Goal: Task Accomplishment & Management: Manage account settings

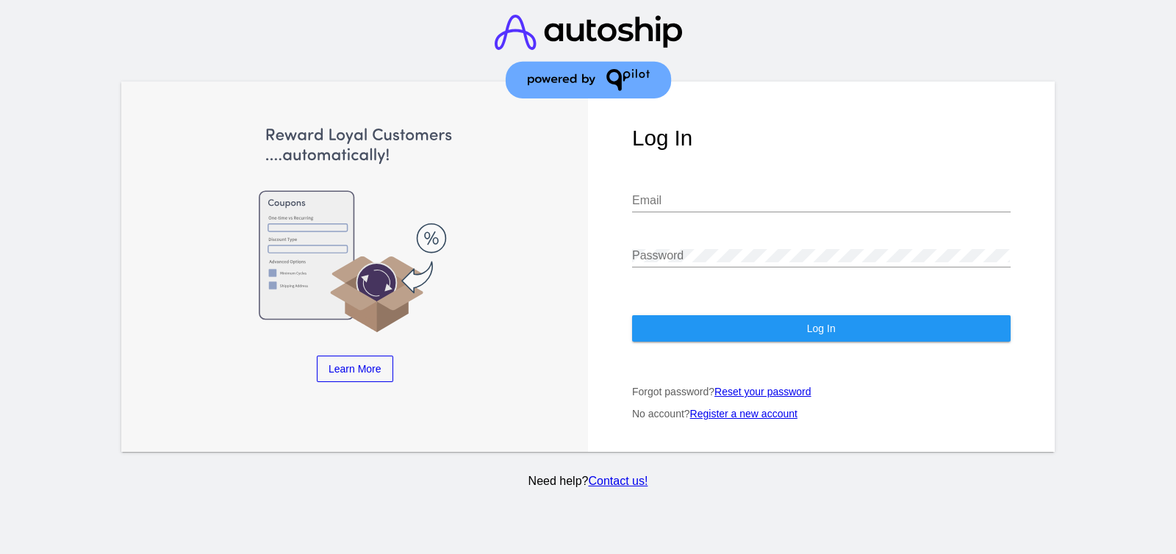
type input "[EMAIL_ADDRESS][DOMAIN_NAME]"
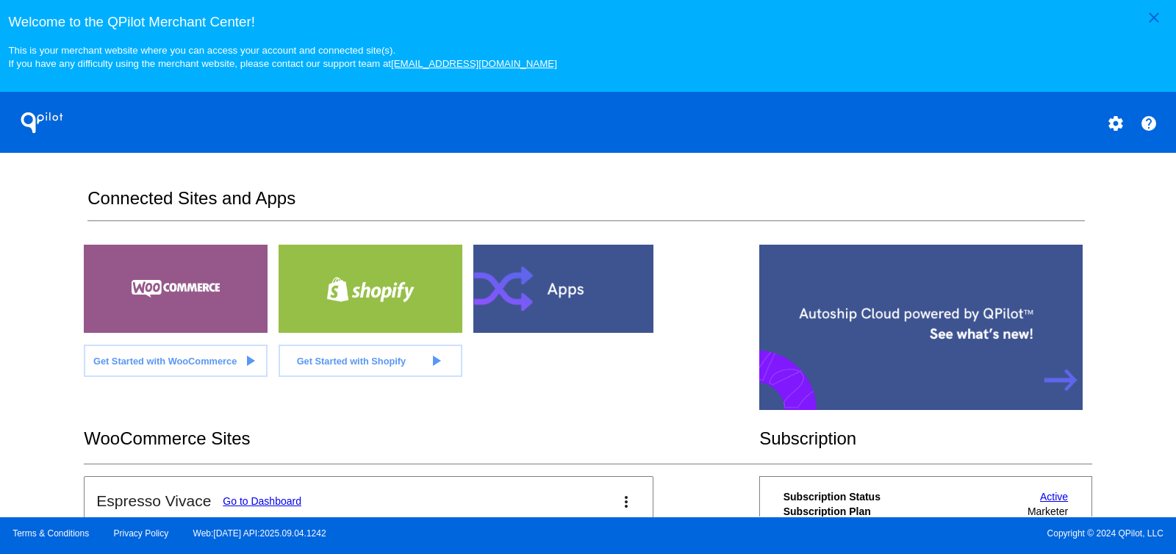
drag, startPoint x: 1162, startPoint y: 5, endPoint x: 1148, endPoint y: 12, distance: 14.8
click at [1159, 6] on button "close" at bounding box center [1154, 17] width 37 height 26
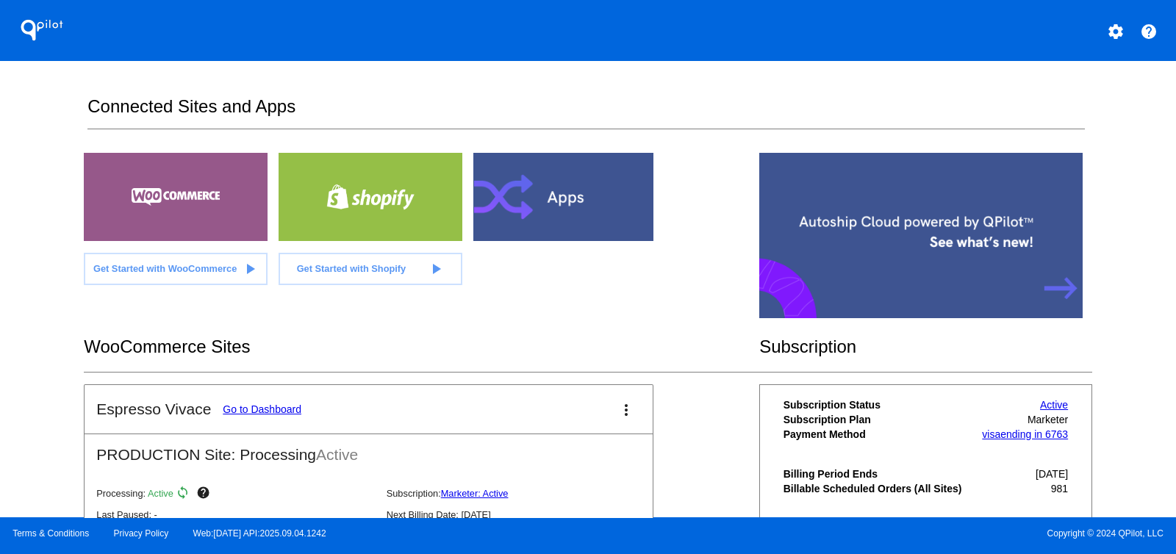
click at [618, 405] on mat-icon "more_vert" at bounding box center [627, 410] width 18 height 18
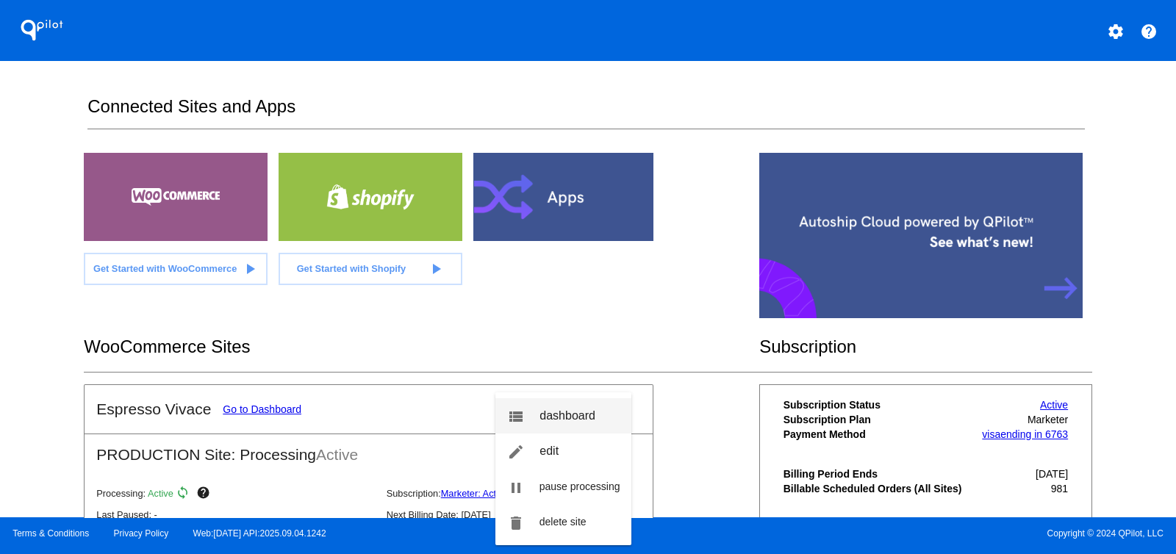
click at [602, 409] on link "view_list dashboard" at bounding box center [564, 416] width 137 height 35
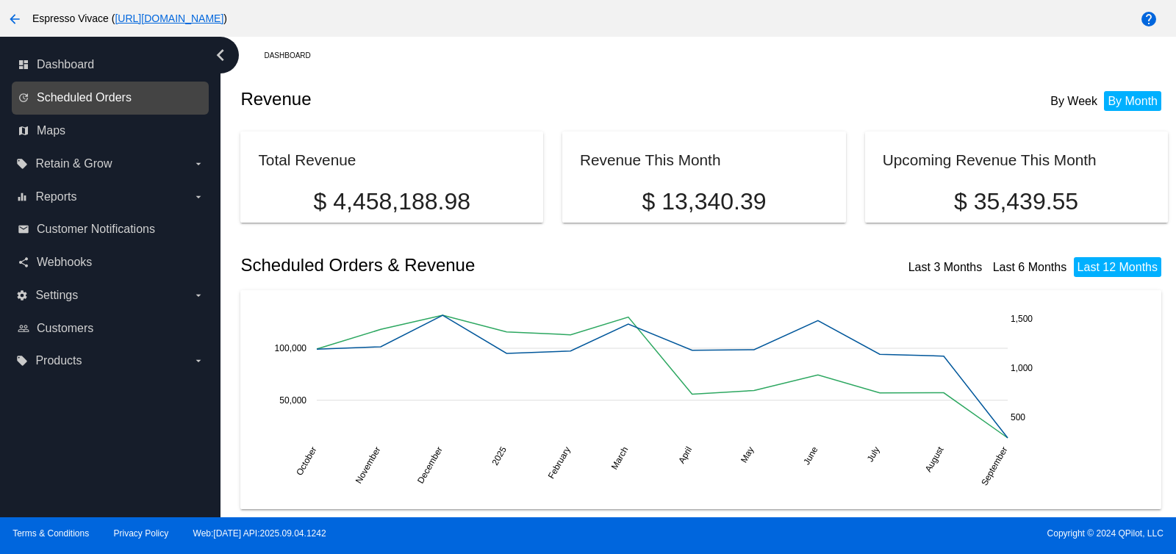
click at [73, 91] on span "Scheduled Orders" at bounding box center [84, 97] width 95 height 13
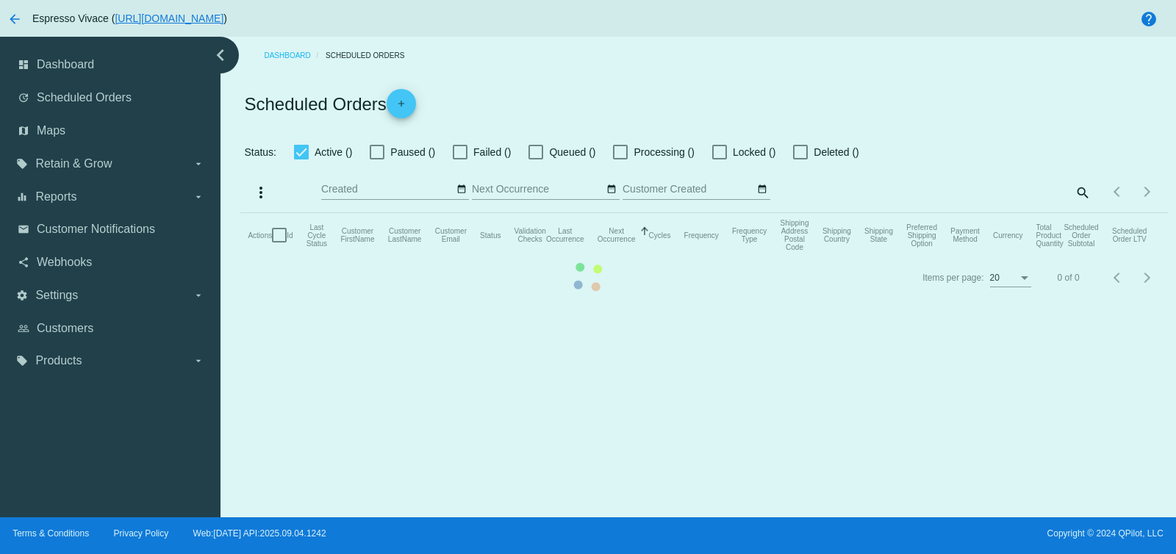
checkbox input "false"
checkbox input "true"
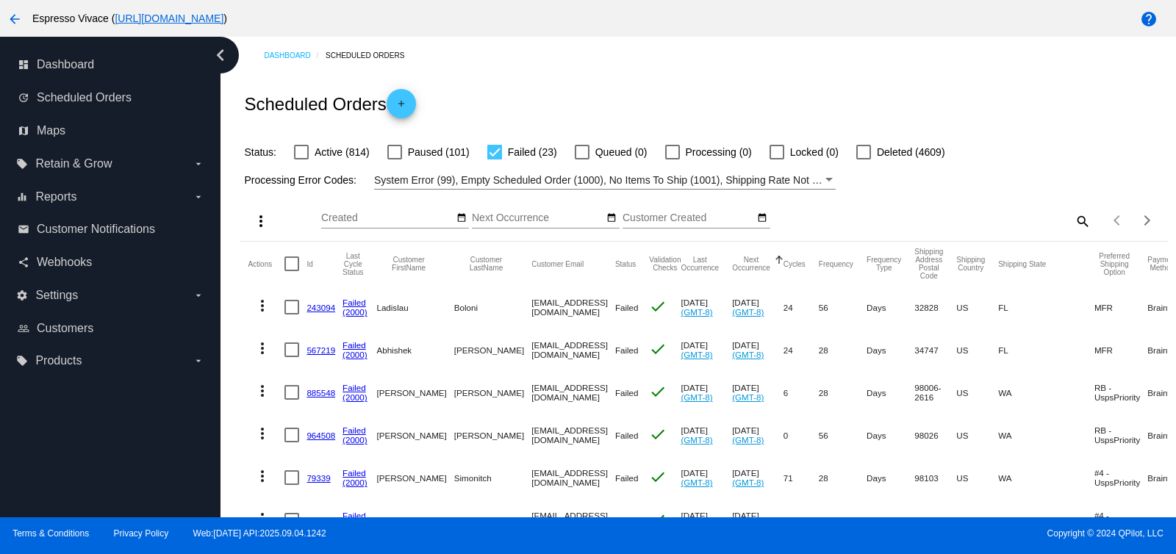
click at [823, 176] on div "Filter by Processing Error Codes" at bounding box center [829, 180] width 13 height 18
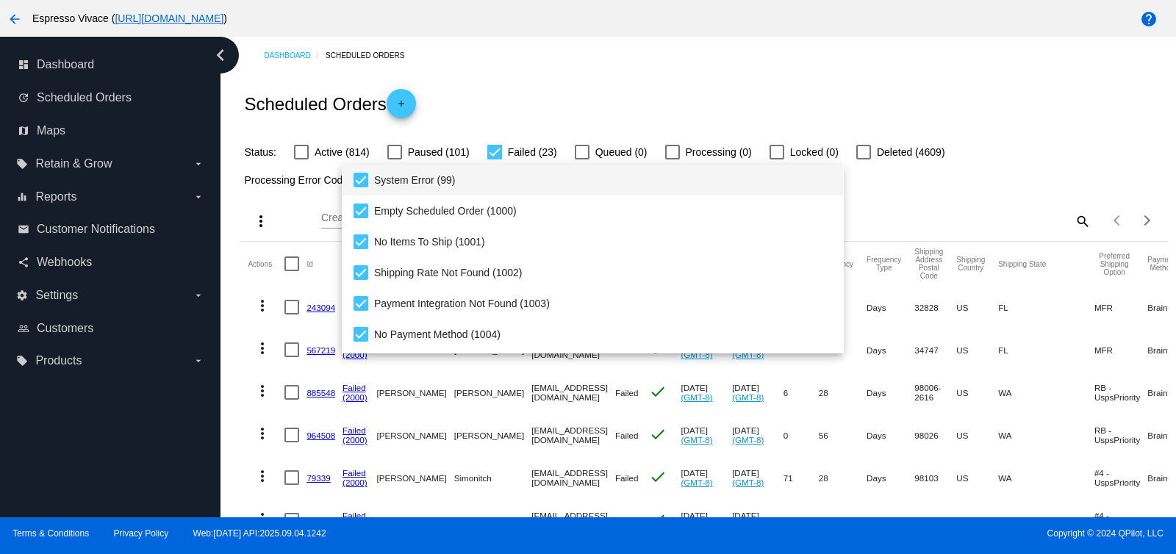
click at [696, 185] on span "System Error (99)" at bounding box center [603, 180] width 458 height 31
click at [1011, 182] on div at bounding box center [588, 277] width 1176 height 554
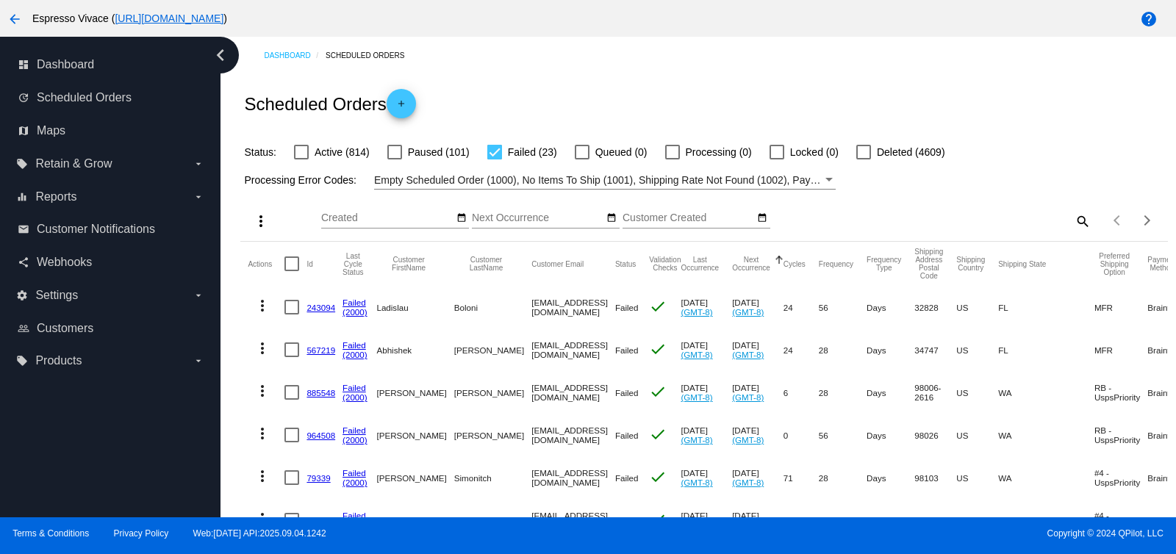
click at [302, 150] on div at bounding box center [301, 152] width 15 height 15
click at [301, 160] on input "Active (814)" at bounding box center [301, 160] width 1 height 1
checkbox input "true"
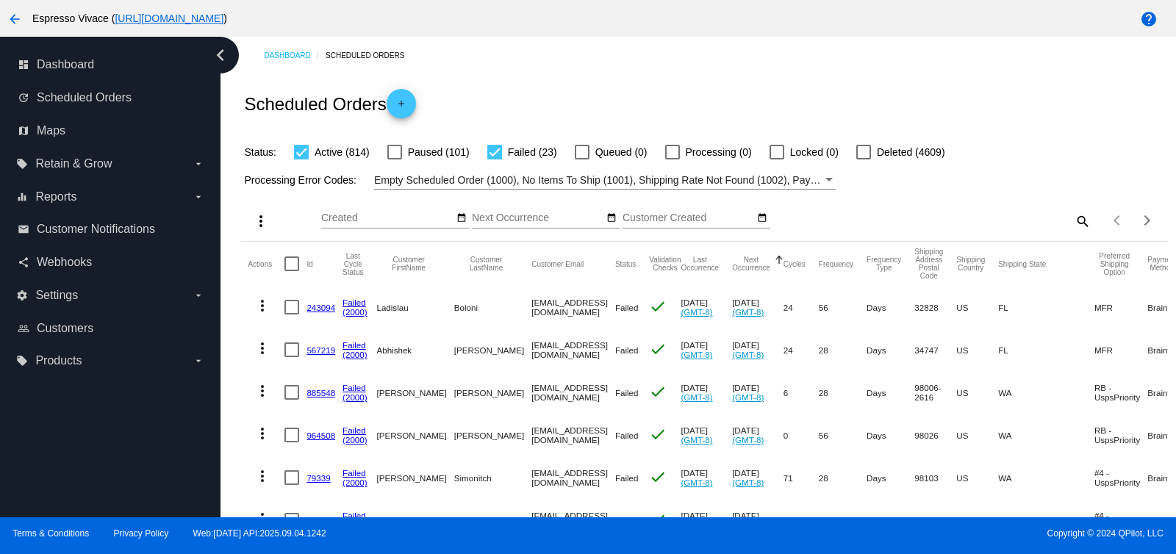
click at [489, 152] on div at bounding box center [494, 152] width 15 height 15
click at [494, 160] on input "Failed (23)" at bounding box center [494, 160] width 1 height 1
checkbox input "false"
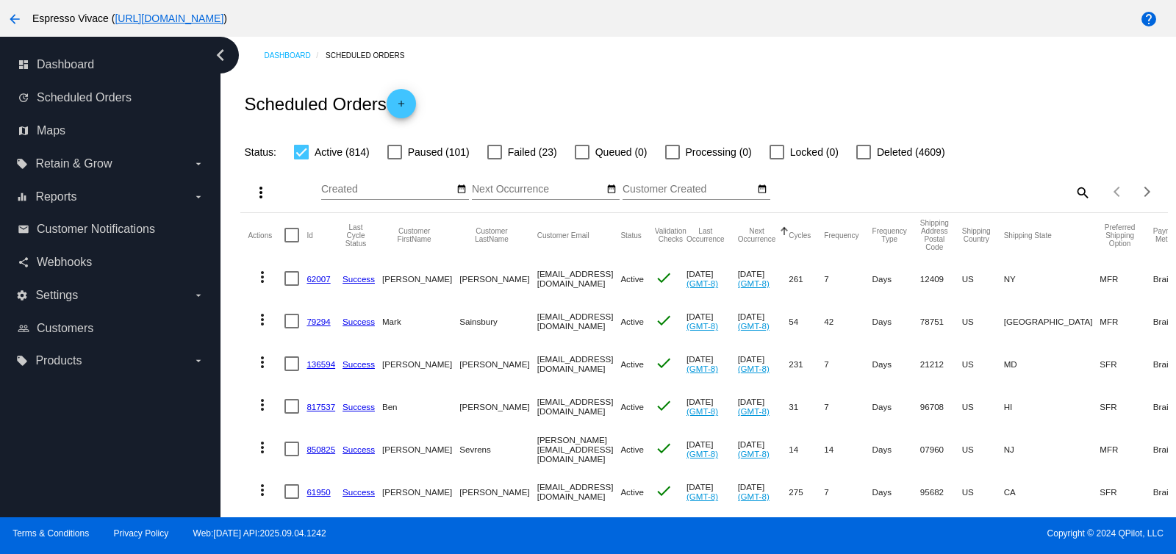
click at [396, 146] on div at bounding box center [394, 152] width 15 height 15
click at [395, 160] on input "Paused (101)" at bounding box center [394, 160] width 1 height 1
checkbox input "true"
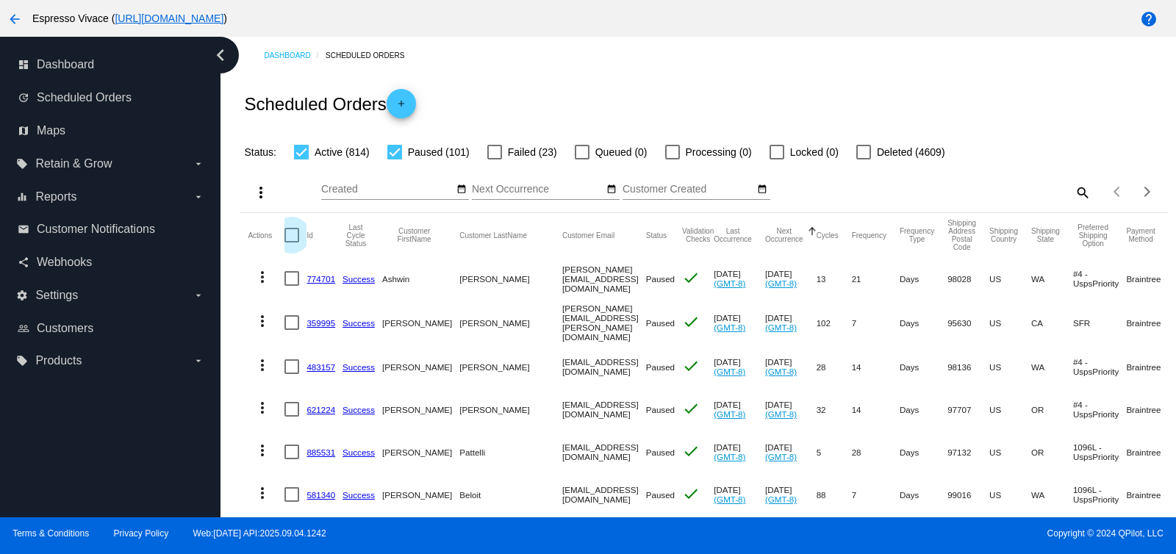
click at [290, 237] on div at bounding box center [292, 235] width 15 height 15
click at [291, 243] on input "checkbox" at bounding box center [291, 243] width 1 height 1
checkbox input "true"
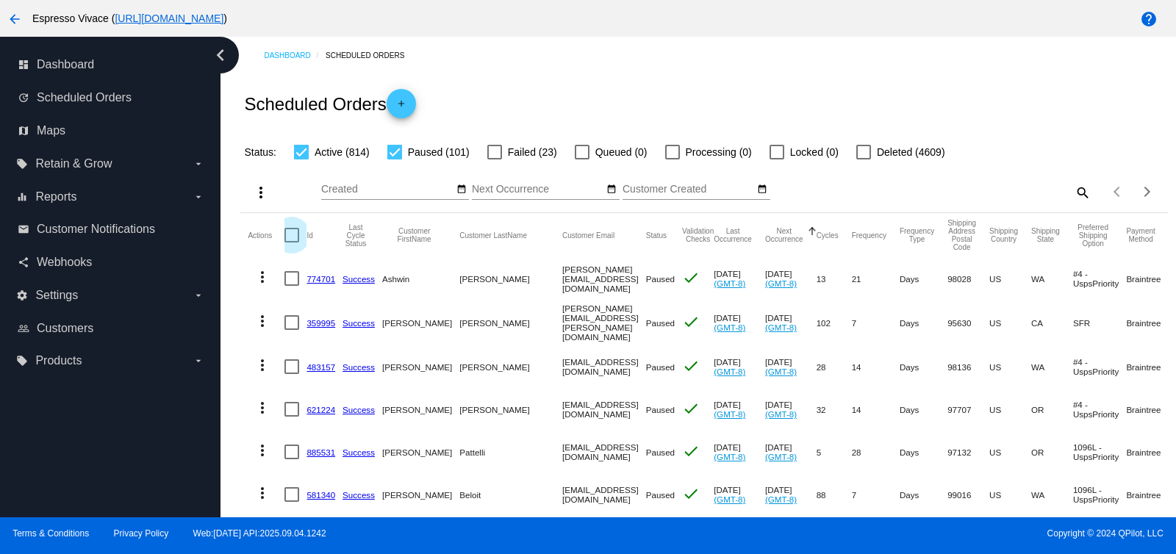
checkbox input "true"
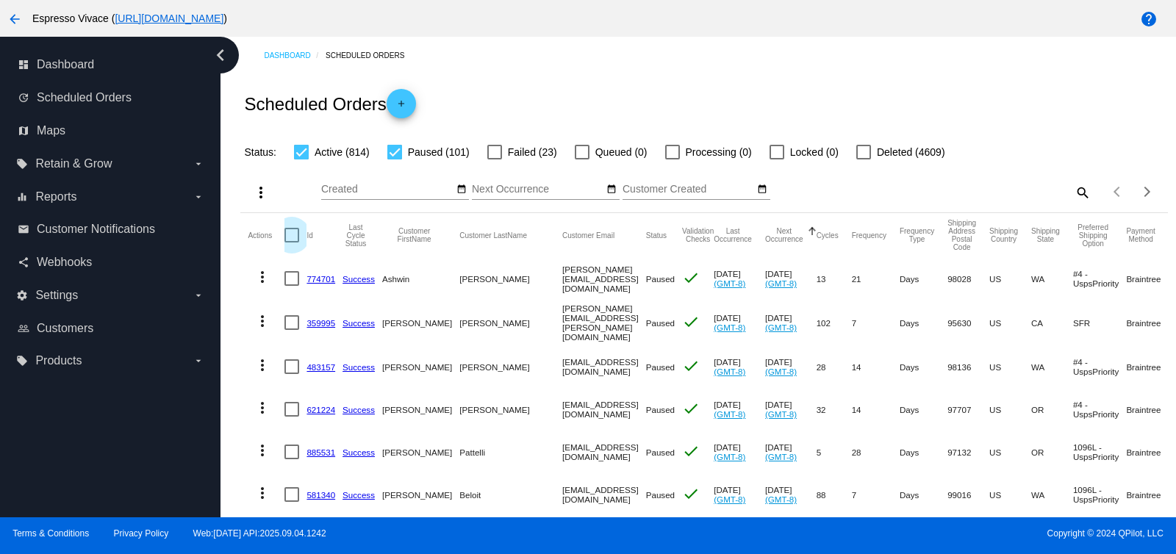
checkbox input "true"
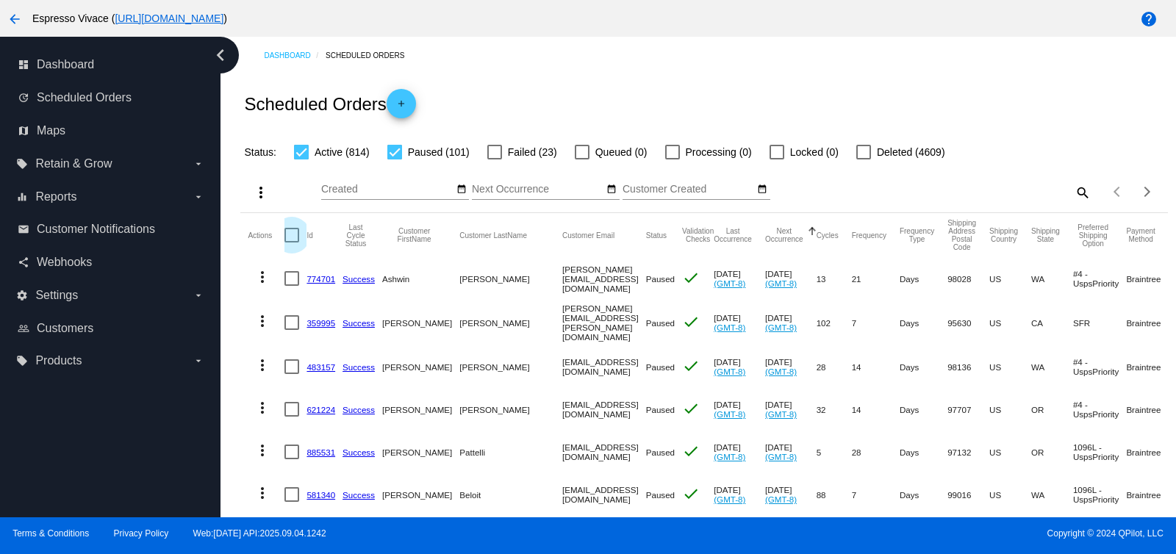
checkbox input "true"
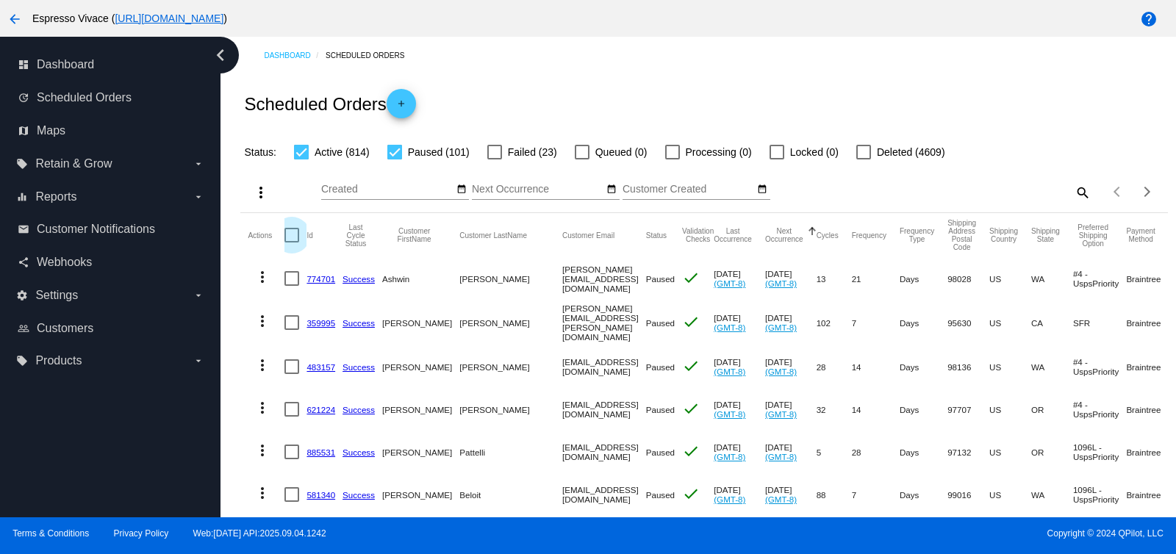
checkbox input "true"
click at [260, 190] on mat-icon "more_vert" at bounding box center [261, 193] width 18 height 18
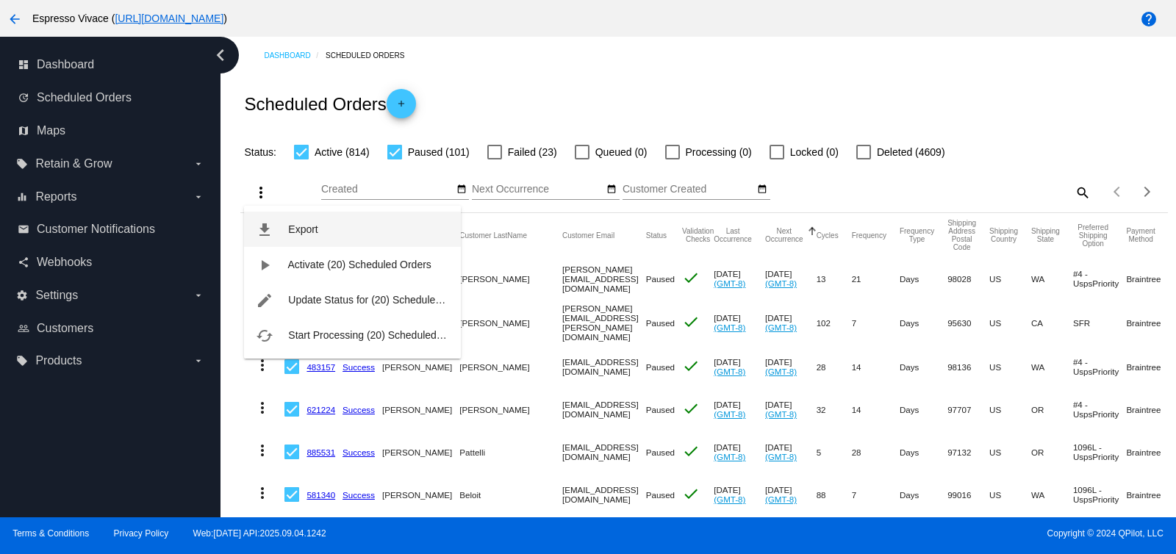
click at [298, 218] on button "file_download Export" at bounding box center [352, 229] width 217 height 35
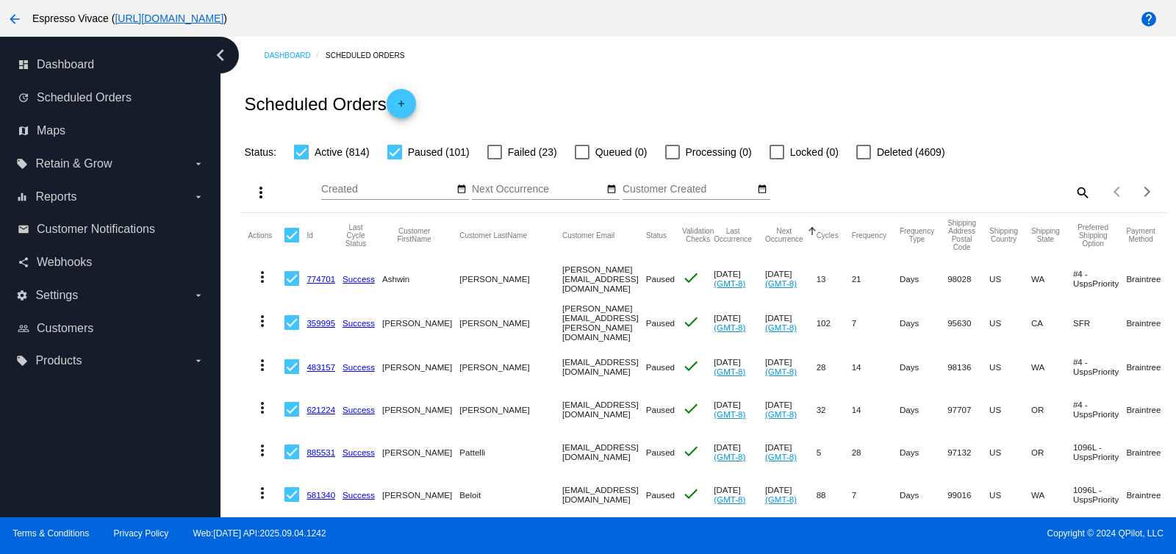
click at [1074, 190] on mat-icon "search" at bounding box center [1083, 192] width 18 height 23
click at [971, 187] on input "Search" at bounding box center [975, 190] width 231 height 12
paste input "[EMAIL_ADDRESS][DOMAIN_NAME]"
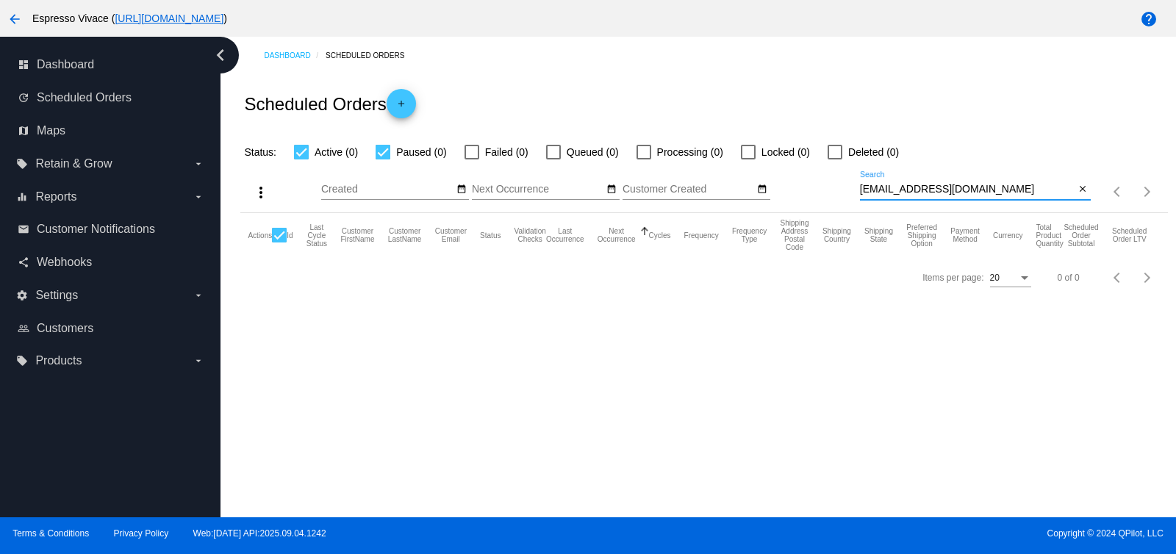
drag, startPoint x: 860, startPoint y: 191, endPoint x: 915, endPoint y: 149, distance: 69.7
click at [861, 191] on input "[EMAIL_ADDRESS][DOMAIN_NAME]" at bounding box center [967, 190] width 215 height 12
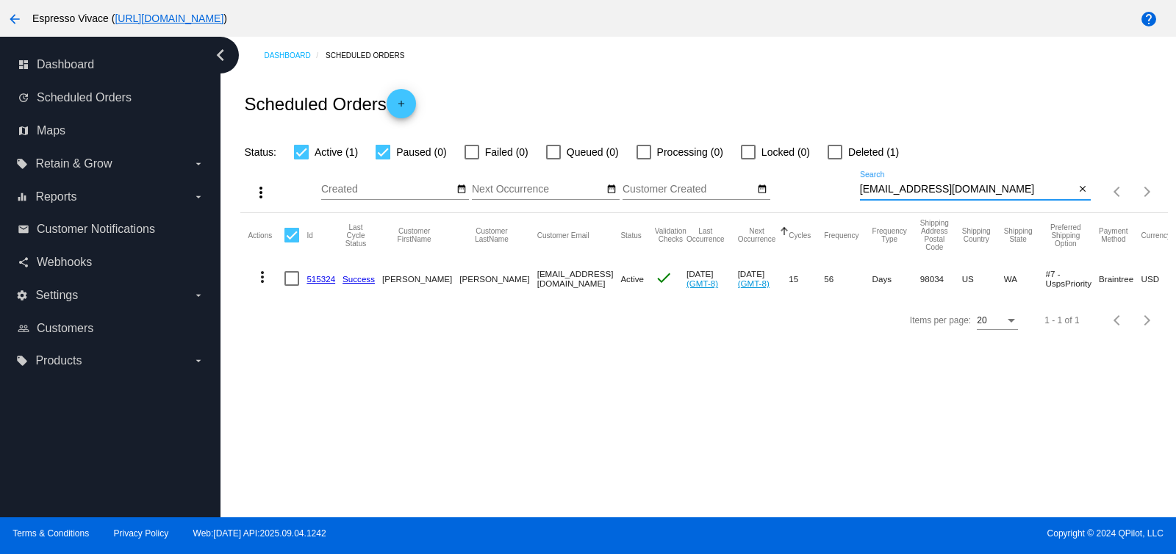
drag, startPoint x: 992, startPoint y: 189, endPoint x: 210, endPoint y: 90, distance: 787.8
click at [210, 90] on div "dashboard Dashboard update Scheduled Orders map Maps local_offer Retain & Grow …" at bounding box center [588, 277] width 1176 height 481
paste input "[EMAIL_ADDRESS][PERSON_NAME][DOMAIN_NAME]"
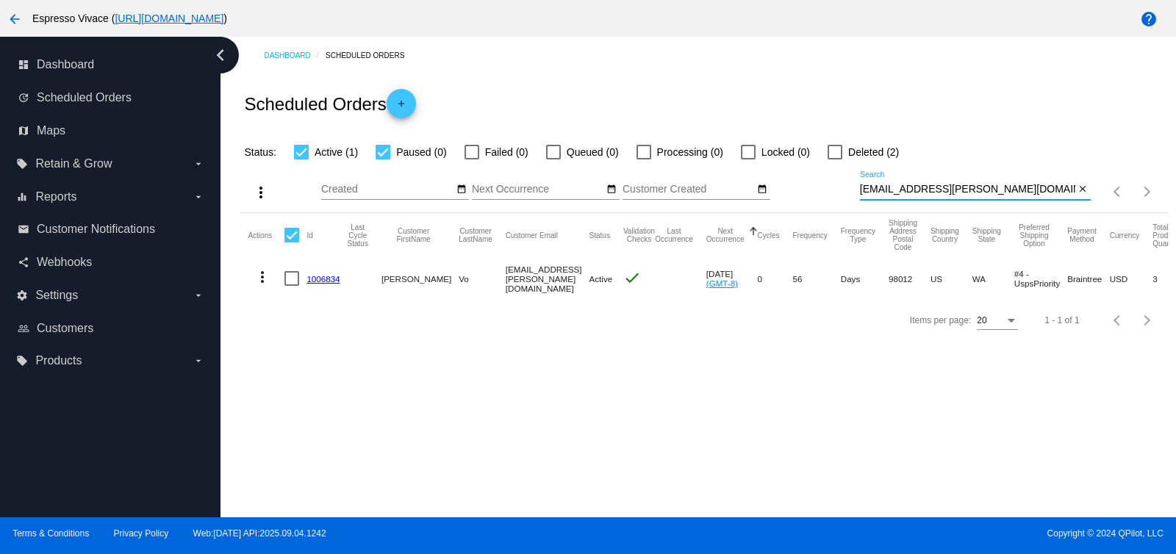
type input "[EMAIL_ADDRESS][PERSON_NAME][DOMAIN_NAME]"
click at [837, 152] on div at bounding box center [835, 152] width 15 height 15
click at [835, 160] on input "Deleted (2)" at bounding box center [835, 160] width 1 height 1
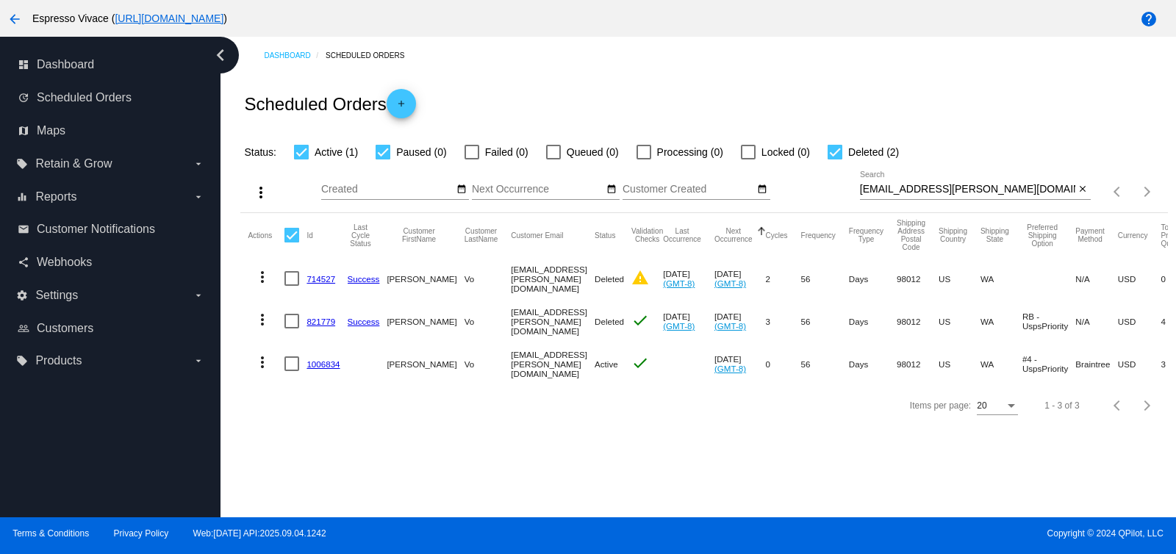
click at [837, 152] on div at bounding box center [835, 152] width 15 height 15
click at [835, 160] on input "Deleted (2)" at bounding box center [835, 160] width 1 height 1
checkbox input "false"
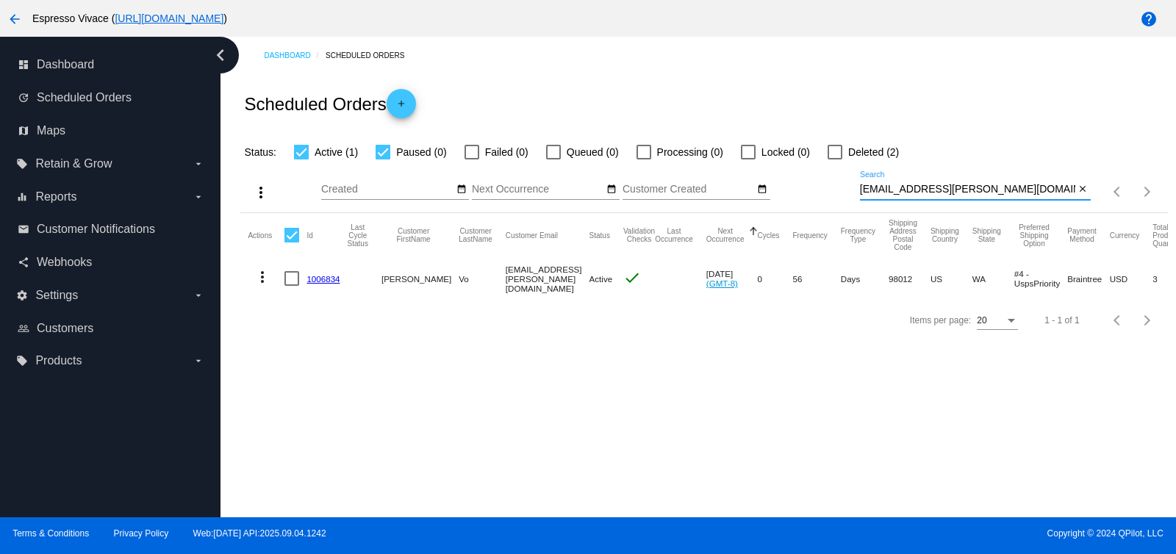
drag, startPoint x: 996, startPoint y: 188, endPoint x: 232, endPoint y: 130, distance: 766.2
click at [232, 130] on div "Dashboard Scheduled Orders Scheduled Orders add Status: Active (1) Paused (0) F…" at bounding box center [704, 189] width 944 height 304
paste input "nelken@family"
type input "[EMAIL_ADDRESS][DOMAIN_NAME]"
click at [1086, 189] on mat-icon "close" at bounding box center [1083, 190] width 10 height 12
